Goal: Find specific page/section: Find specific page/section

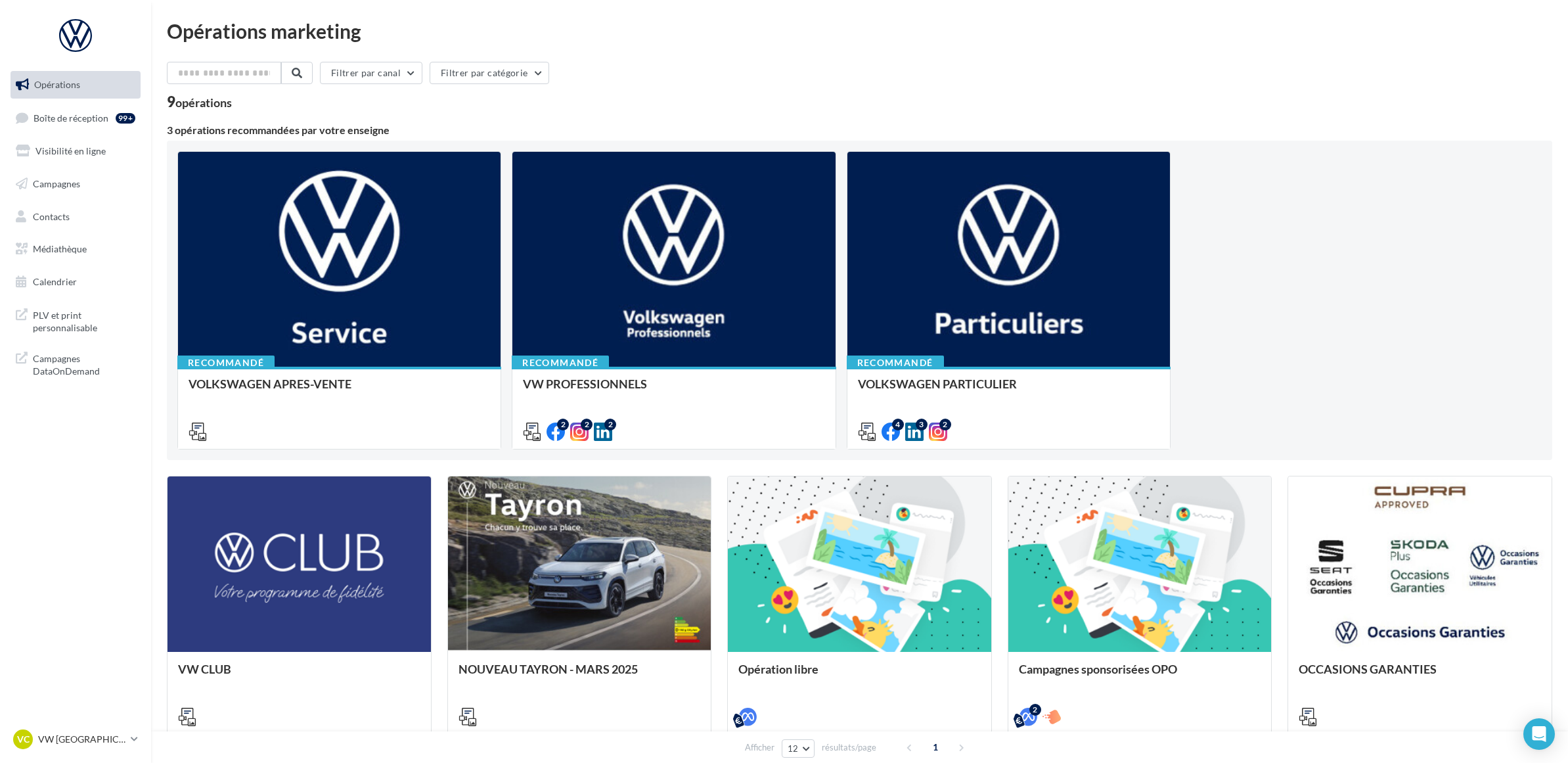
click at [1162, 43] on div "Opérations marketing Filtrer par canal Filtrer par catégorie 9 opérations 3 opé…" at bounding box center [859, 536] width 1385 height 1030
click at [836, 50] on div "Opérations marketing Filtrer par canal Filtrer par catégorie 9 opérations 3 opé…" at bounding box center [859, 536] width 1385 height 1030
click at [869, 56] on div "Opérations marketing Filtrer par canal Filtrer par catégorie 9 opérations 3 opé…" at bounding box center [859, 536] width 1385 height 1030
drag, startPoint x: 122, startPoint y: 462, endPoint x: 61, endPoint y: 495, distance: 69.4
click at [122, 461] on nav "Opérations Boîte de réception 99+ Visibilité en ligne Campagnes Contacts Médiat…" at bounding box center [75, 381] width 151 height 763
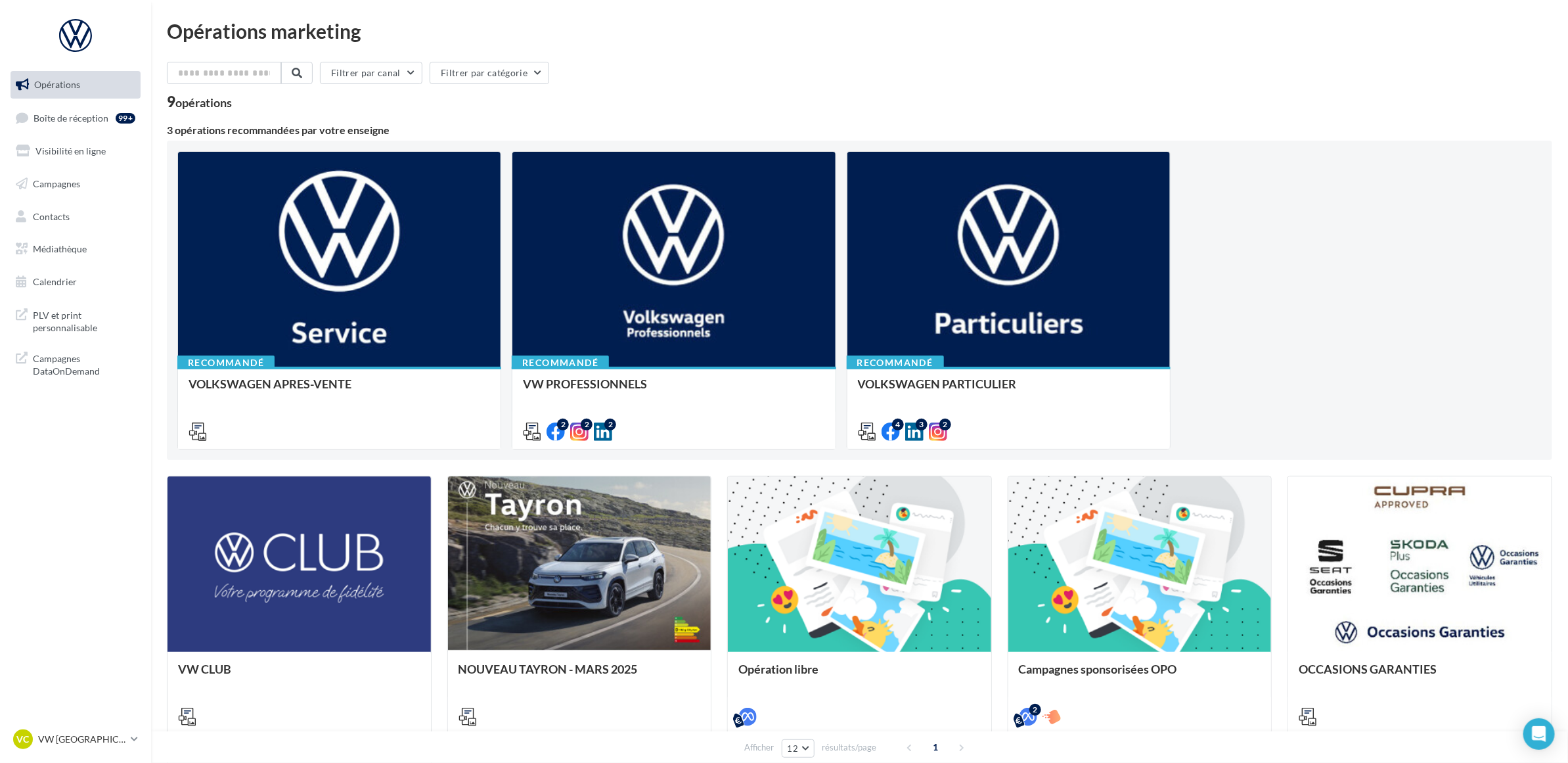
click at [813, 73] on div "Filtrer par canal Filtrer par catégorie" at bounding box center [859, 75] width 1385 height 27
drag, startPoint x: 792, startPoint y: 67, endPoint x: 237, endPoint y: 49, distance: 555.3
click at [237, 49] on div "Opérations marketing Filtrer par canal Filtrer par catégorie 9 opérations 3 opé…" at bounding box center [859, 536] width 1385 height 1030
click at [847, 86] on div "Filtrer par canal Filtrer par catégorie" at bounding box center [859, 75] width 1385 height 27
click at [799, 45] on div "Opérations marketing Filtrer par canal Filtrer par catégorie 9 opérations 3 opé…" at bounding box center [859, 536] width 1385 height 1030
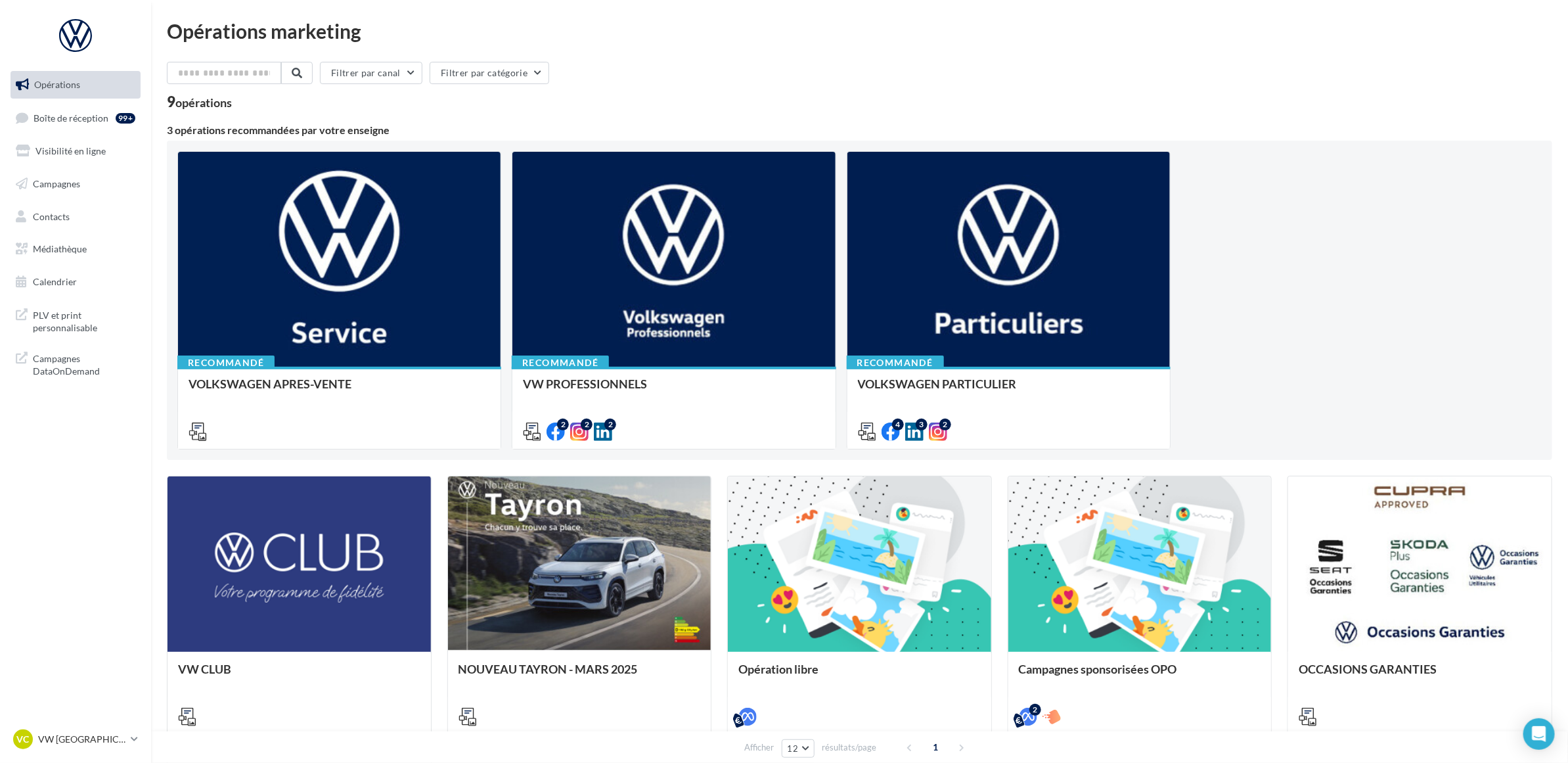
click at [808, 95] on div "9 opérations" at bounding box center [859, 103] width 1385 height 17
click at [808, 92] on div "Filtrer par canal Filtrer par catégorie 9 opérations" at bounding box center [859, 85] width 1385 height 47
click at [839, 89] on div "Filtrer par canal Filtrer par catégorie" at bounding box center [859, 75] width 1385 height 27
click at [947, 118] on div "Filtrer par canal Filtrer par catégorie 9 opérations 3 opérations recommandées …" at bounding box center [859, 556] width 1385 height 990
click at [938, 45] on div "Opérations marketing Filtrer par canal Filtrer par catégorie 9 opérations 3 opé…" at bounding box center [859, 536] width 1385 height 1030
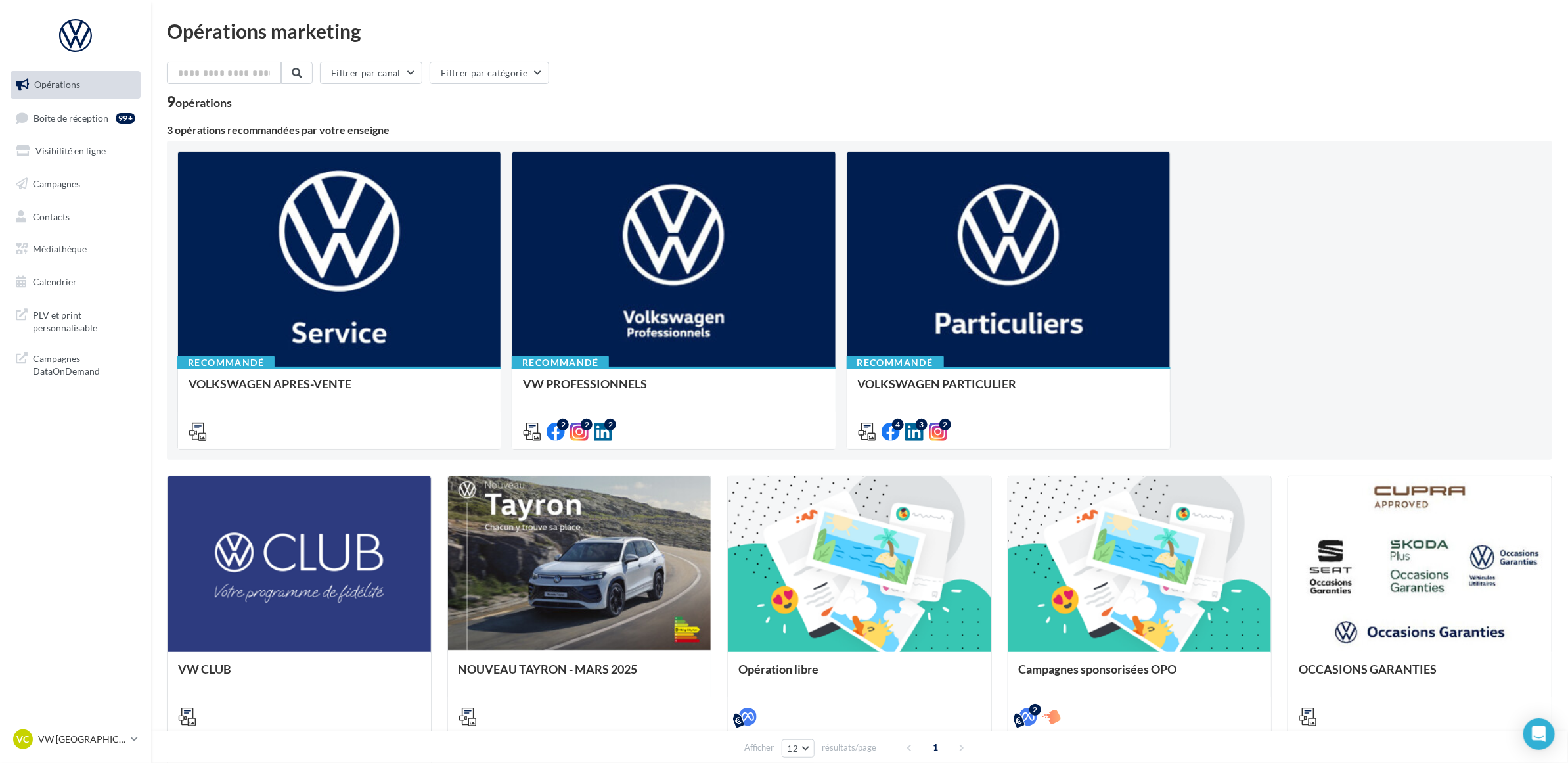
click at [61, 537] on nav "Opérations Boîte de réception 99+ Visibilité en ligne Campagnes Contacts Médiat…" at bounding box center [75, 381] width 151 height 763
